Goal: Check status

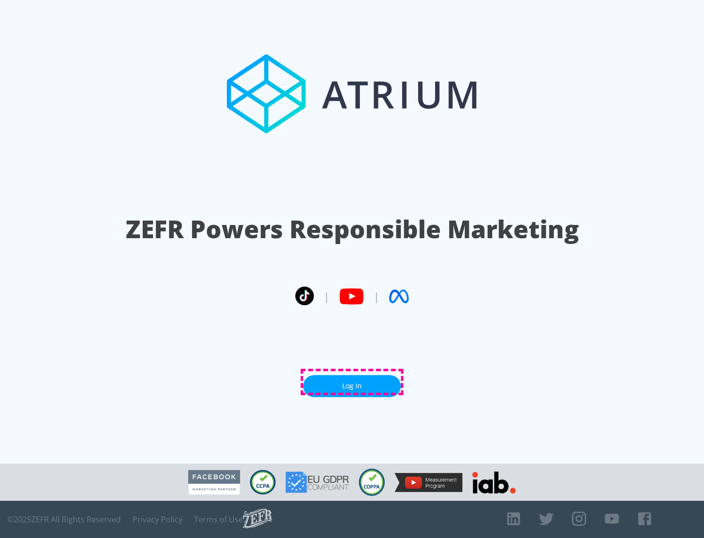
click at [352, 382] on link "Log In" at bounding box center [352, 386] width 98 height 22
